Goal: Check status: Check status

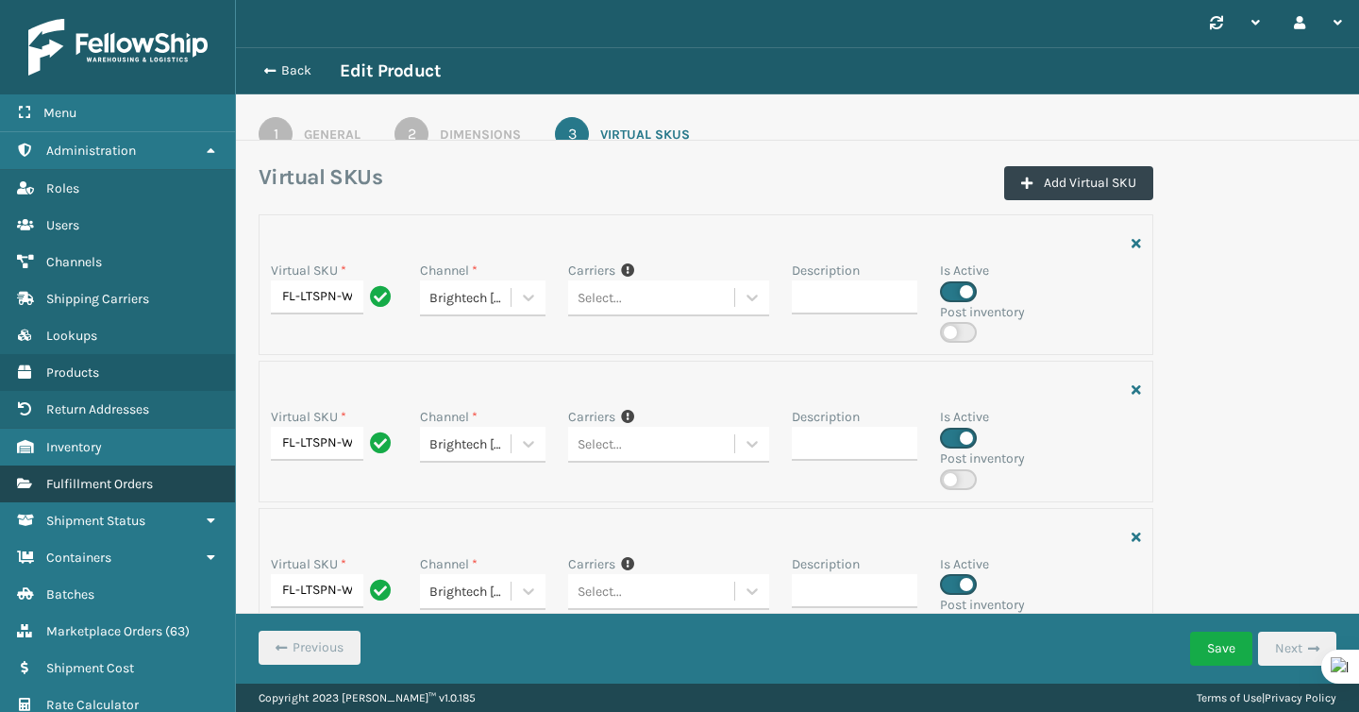
click at [111, 476] on span "Fulfillment Orders" at bounding box center [99, 484] width 107 height 16
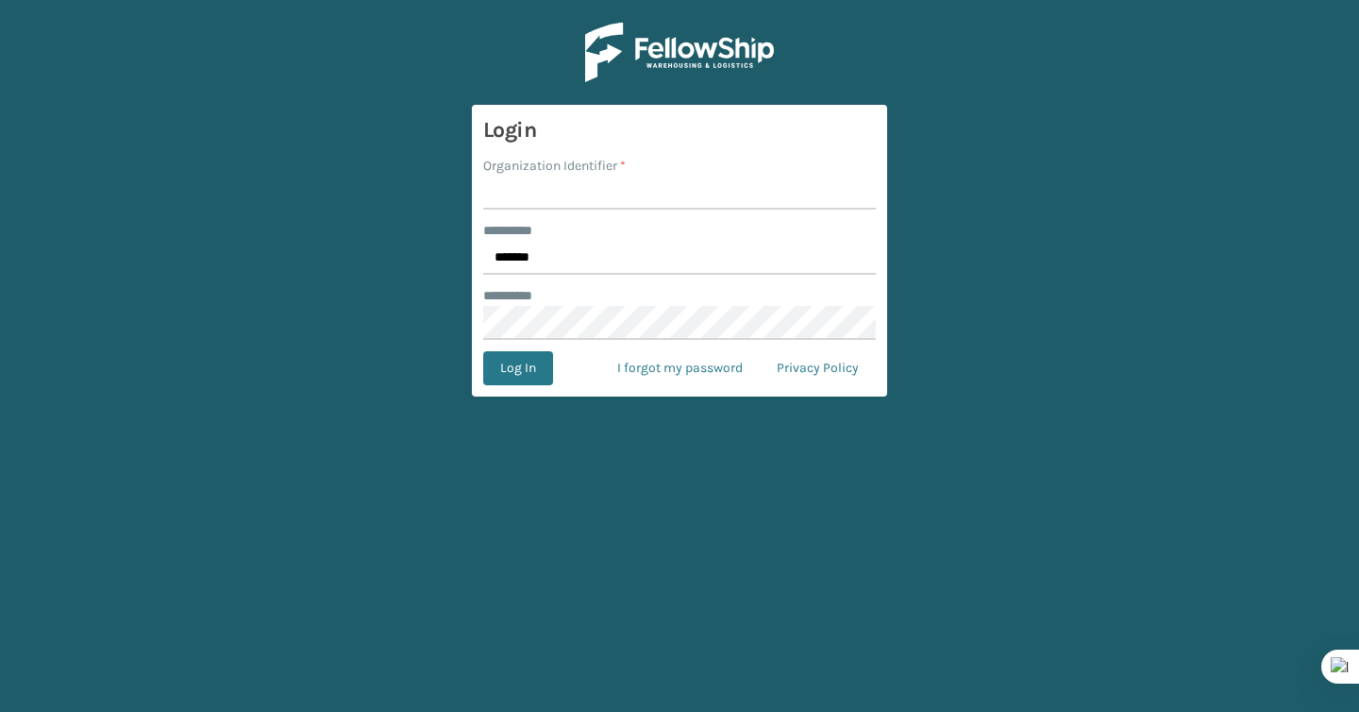
click at [605, 184] on input "Organization Identifier *" at bounding box center [679, 193] width 393 height 34
type input "Brightech"
click at [488, 376] on button "Log In" at bounding box center [518, 368] width 70 height 34
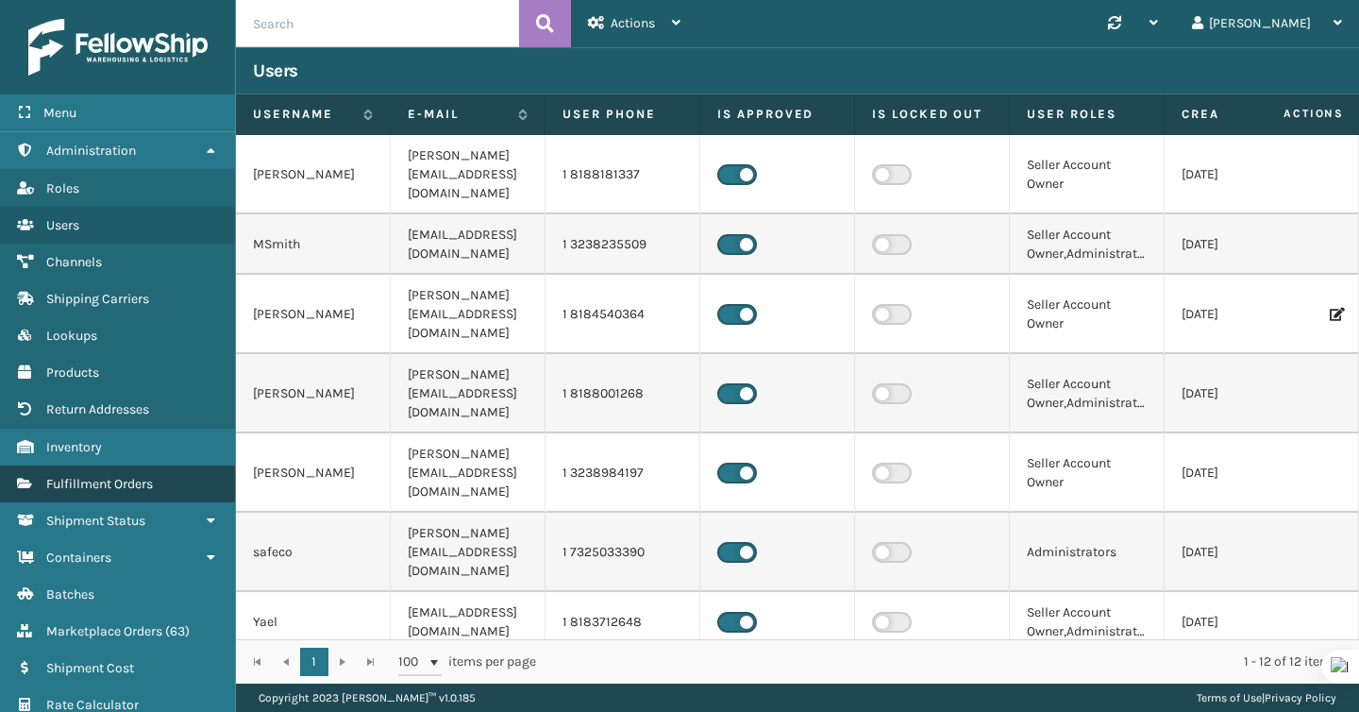
click at [77, 478] on span "Fulfillment Orders" at bounding box center [99, 484] width 107 height 16
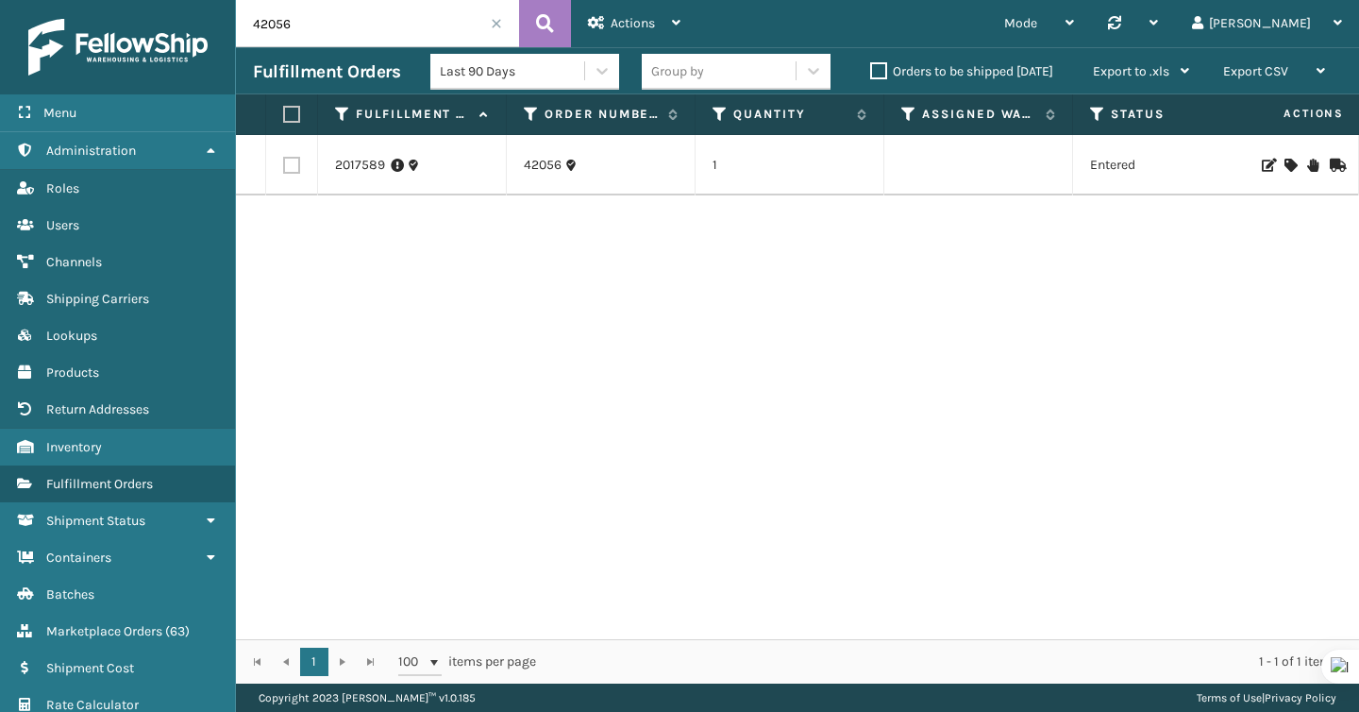
click at [376, 37] on input "42056" at bounding box center [377, 23] width 283 height 47
paste input "08629015"
type input "08629015"
click at [345, 170] on link "2009163" at bounding box center [360, 165] width 50 height 19
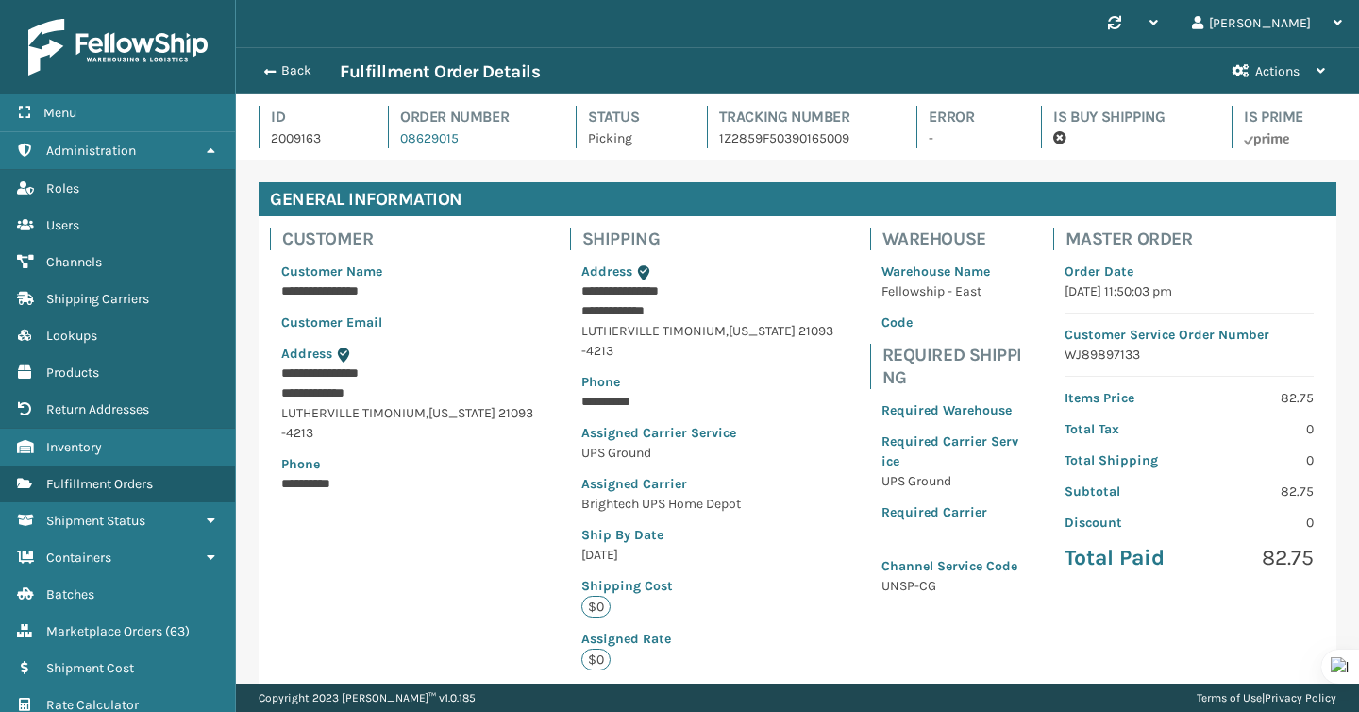
scroll to position [45, 1123]
click at [295, 60] on div "Back Fulfillment Order Details" at bounding box center [734, 71] width 963 height 23
click at [295, 70] on button "Back" at bounding box center [296, 70] width 87 height 17
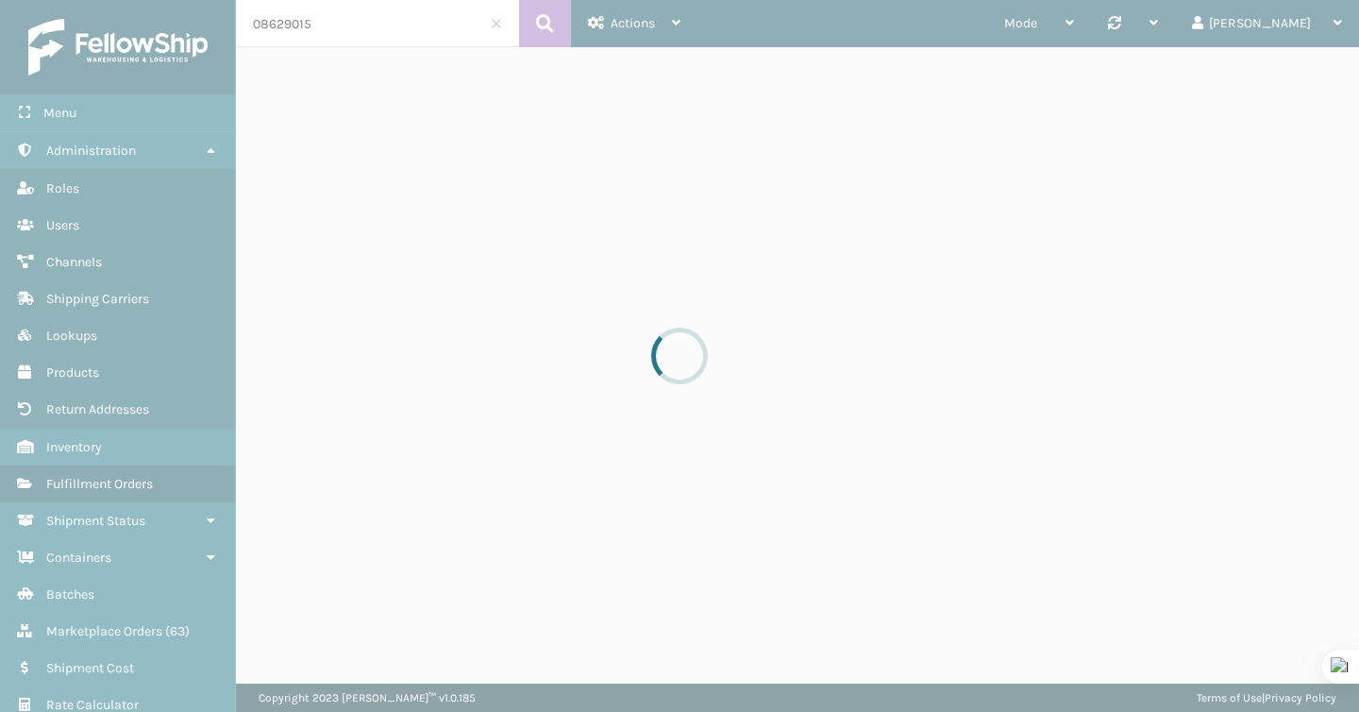
click at [340, 25] on div at bounding box center [679, 356] width 1359 height 712
click at [340, 25] on input "08629015" at bounding box center [377, 23] width 283 height 47
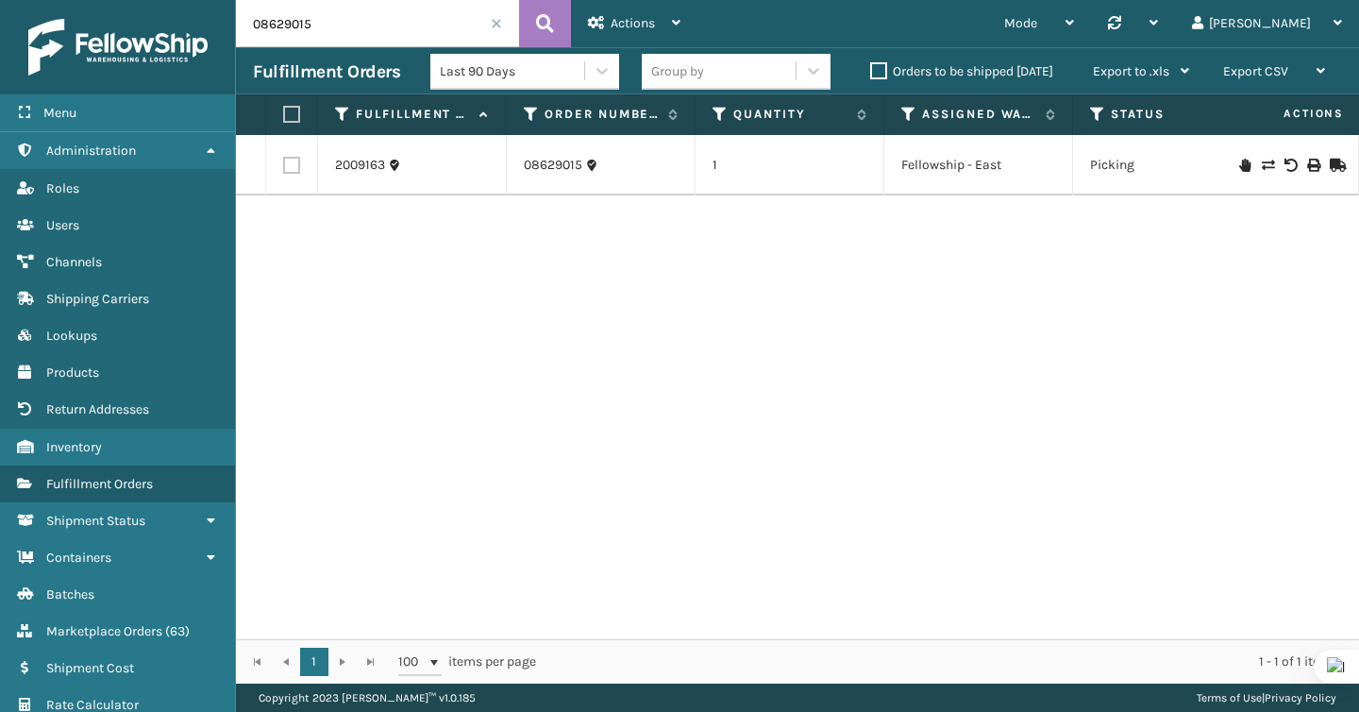
click at [340, 25] on input "08629015" at bounding box center [377, 23] width 283 height 47
paste input "293751456"
type input "293751456"
click at [366, 154] on link "2007885" at bounding box center [362, 155] width 54 height 19
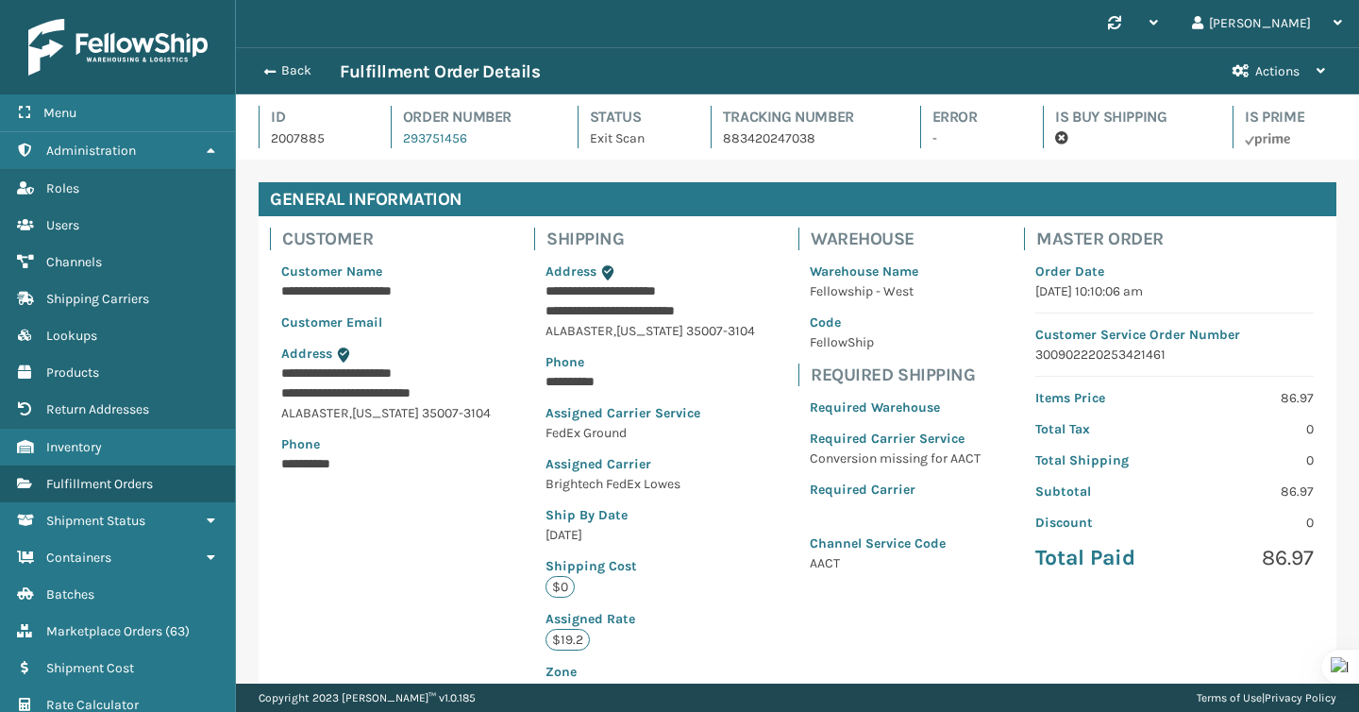
scroll to position [45, 1123]
click at [791, 135] on p "883420247038" at bounding box center [804, 138] width 163 height 20
copy p "883420247038"
click at [277, 71] on button "Back" at bounding box center [296, 70] width 87 height 17
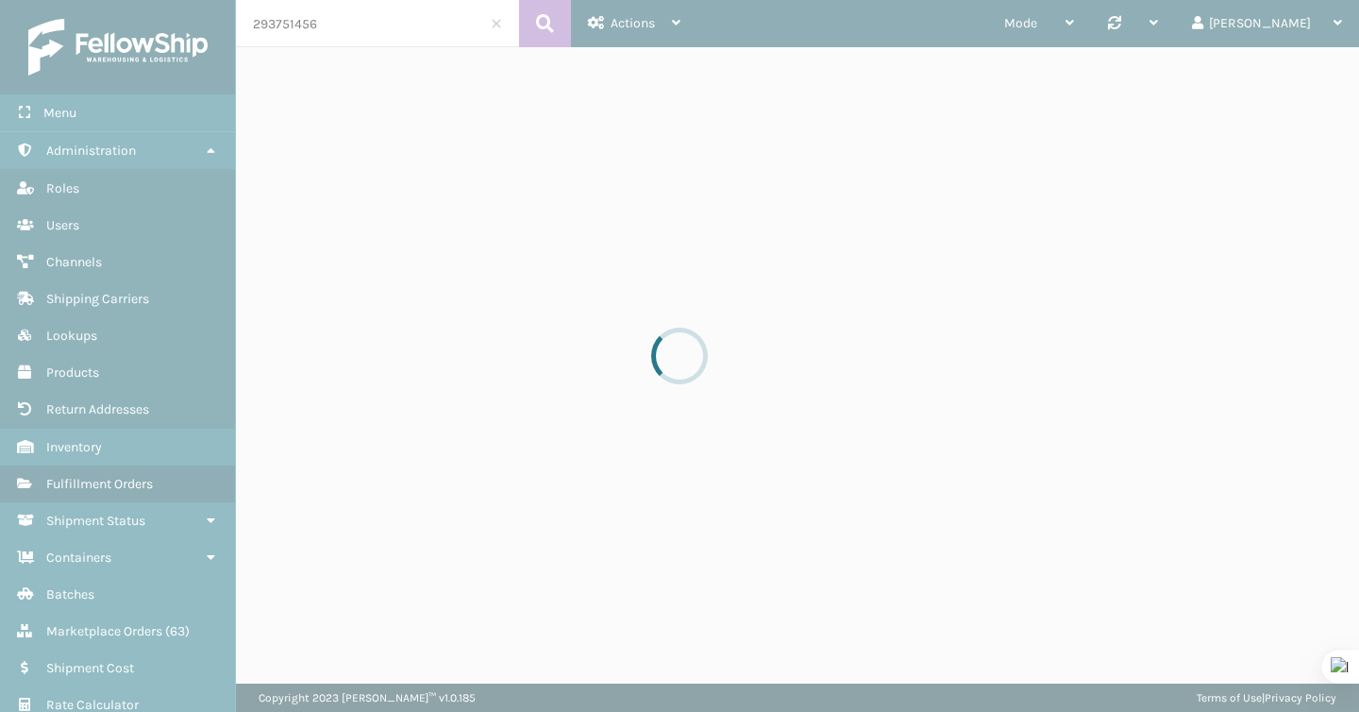
click at [346, 23] on div at bounding box center [679, 356] width 1359 height 712
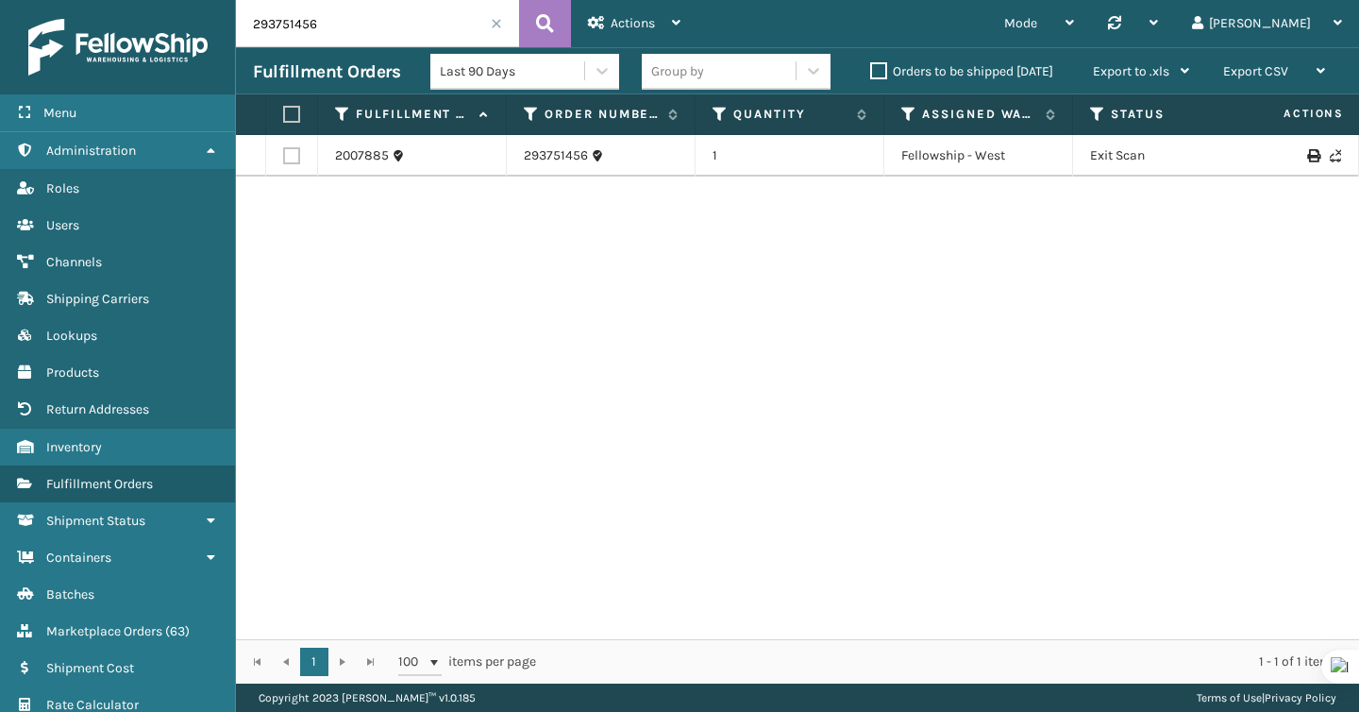
click at [346, 27] on input "293751456" at bounding box center [377, 23] width 283 height 47
paste input "839415"
type input "293839415"
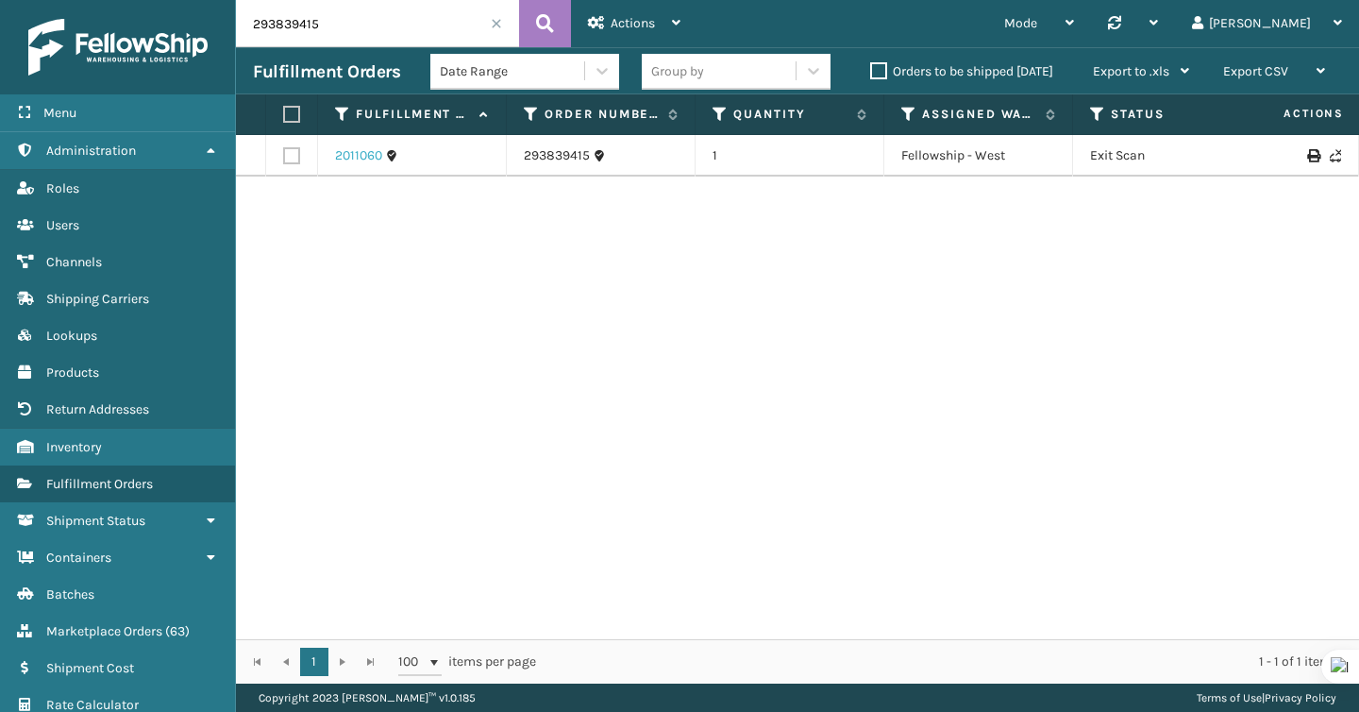
click at [352, 161] on link "2011060" at bounding box center [358, 155] width 47 height 19
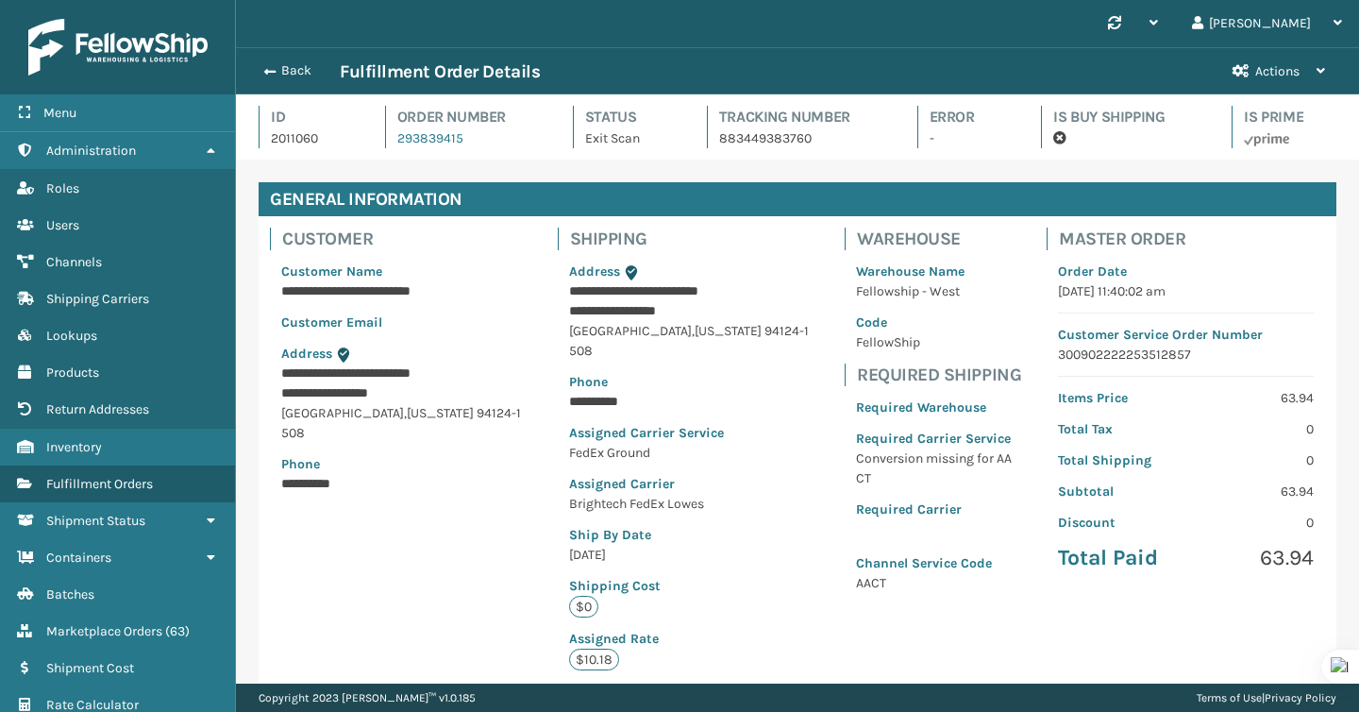
scroll to position [45, 1123]
